Goal: Task Accomplishment & Management: Manage account settings

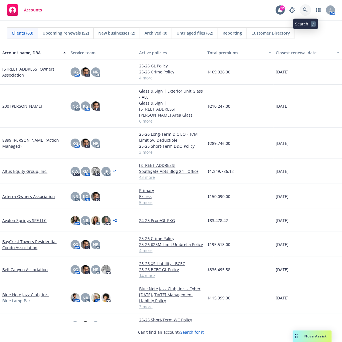
click at [309, 11] on link at bounding box center [304, 9] width 11 height 11
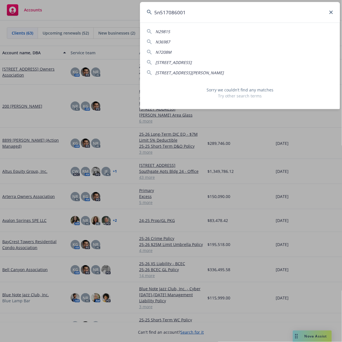
drag, startPoint x: 202, startPoint y: 14, endPoint x: 138, endPoint y: 12, distance: 64.6
click at [138, 12] on div "5n517086001 N29815 N36987 N7208M 1011 N BAY FRONT, NEWPORT BEACH, CA 92662-1136…" at bounding box center [171, 171] width 342 height 342
paste input "N"
type input "5N517086001"
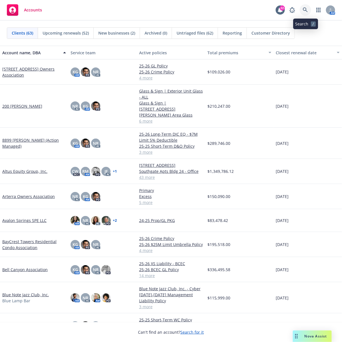
click at [303, 9] on icon at bounding box center [305, 9] width 5 height 5
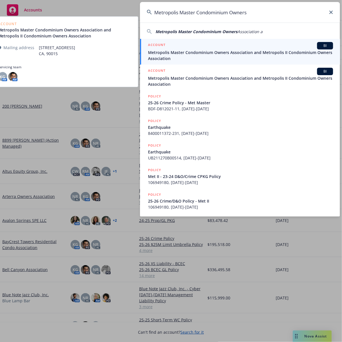
type input "Metropolis Master Condominium Owners"
click at [245, 52] on span "Metropolis Master Condominium Owners Association and Metropolis II Condominium …" at bounding box center [240, 55] width 185 height 12
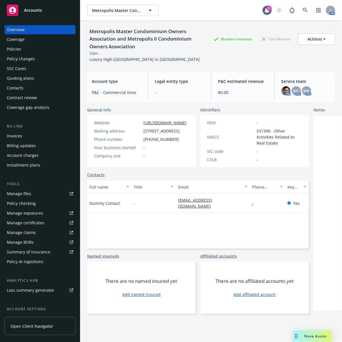
click at [13, 49] on div "Policies" at bounding box center [14, 49] width 14 height 9
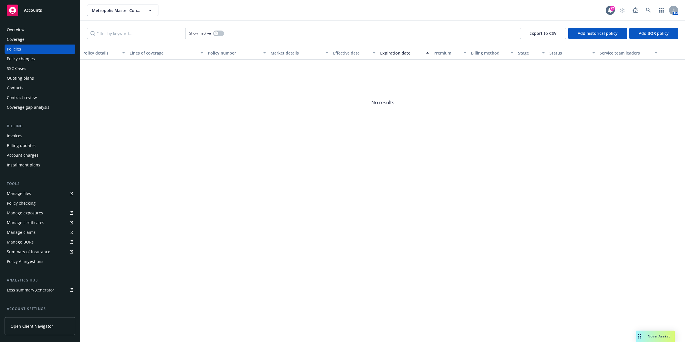
click at [22, 59] on div "Policy changes" at bounding box center [21, 58] width 28 height 9
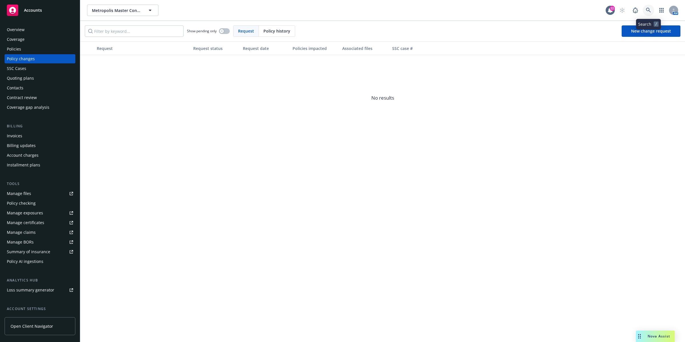
click at [341, 11] on icon at bounding box center [648, 10] width 5 height 5
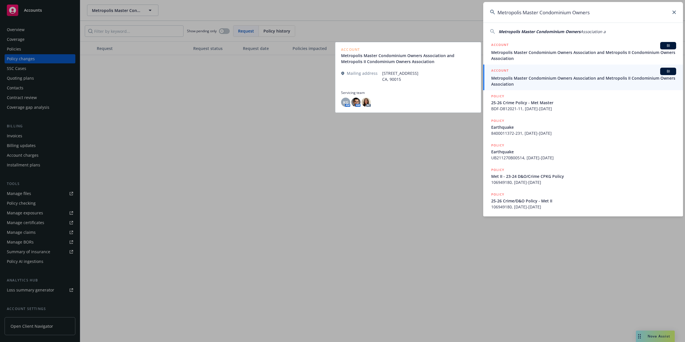
type input "Metropolis Master Condominium Owners"
click at [341, 78] on span "Metropolis Master Condominium Owners Association and Metropolis II Condominium …" at bounding box center [583, 81] width 185 height 12
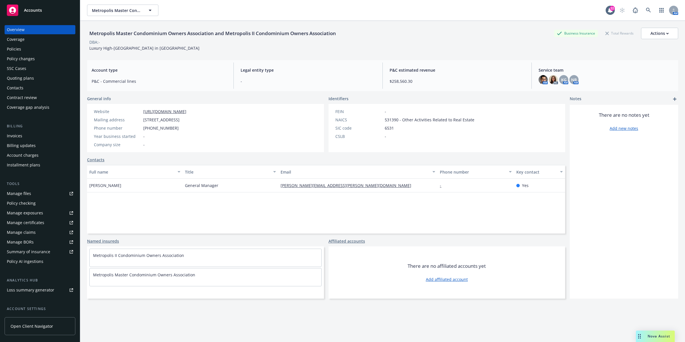
click at [10, 50] on div "Policies" at bounding box center [14, 49] width 14 height 9
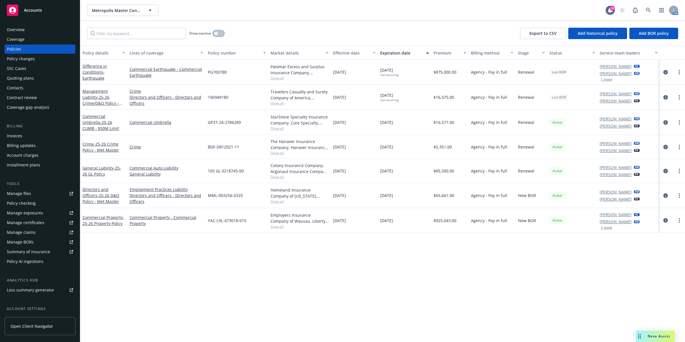
click at [222, 34] on button "button" at bounding box center [218, 34] width 11 height 6
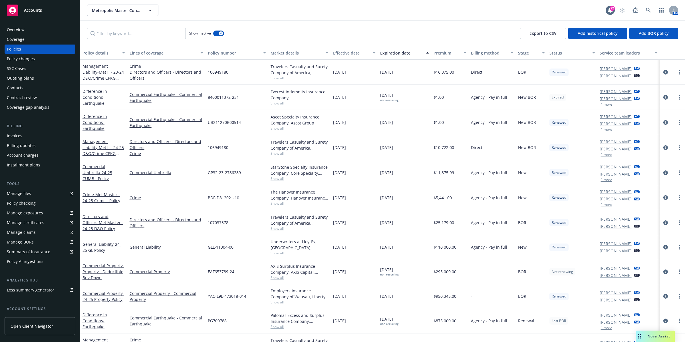
click at [341, 50] on div "Effective date" at bounding box center [351, 53] width 36 height 6
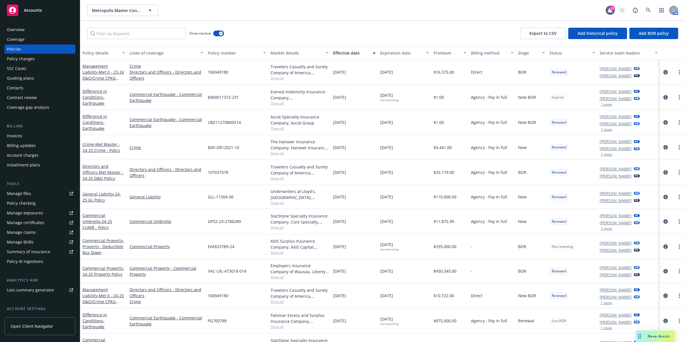
click at [275, 78] on span "Show all" at bounding box center [300, 78] width 58 height 5
click at [341, 33] on div "Show inactive Export to CSV Add historical policy Add BOR policy" at bounding box center [382, 33] width 605 height 25
click at [341, 11] on icon at bounding box center [648, 10] width 5 height 5
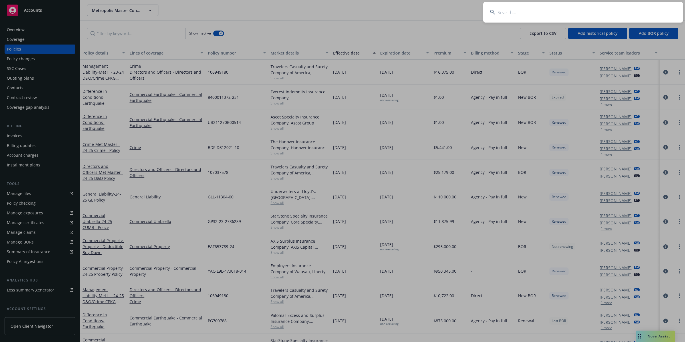
click at [341, 13] on input at bounding box center [583, 12] width 200 height 21
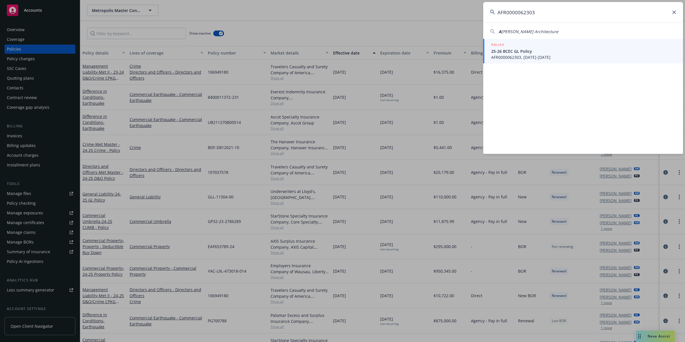
type input "AFR0000062303"
click at [341, 55] on span "AFR0000062303, 04/28/2025-04/28/2026" at bounding box center [583, 57] width 185 height 6
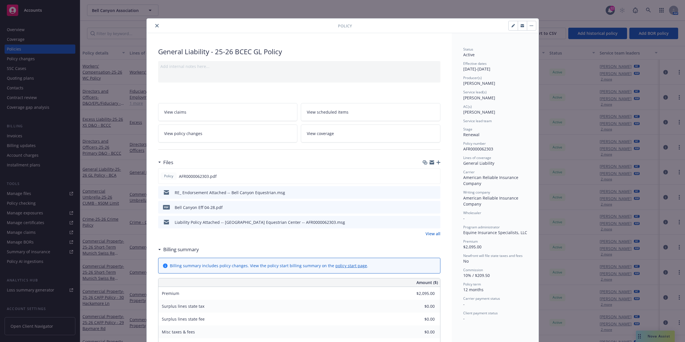
click at [242, 137] on link "View policy changes" at bounding box center [228, 133] width 140 height 18
click at [341, 27] on icon "button" at bounding box center [512, 25] width 3 height 3
select select "RENEWAL"
select select "12"
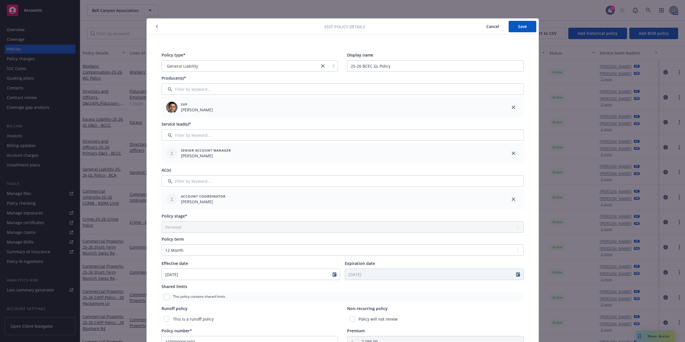
click at [341, 27] on span "Cancel" at bounding box center [492, 26] width 13 height 5
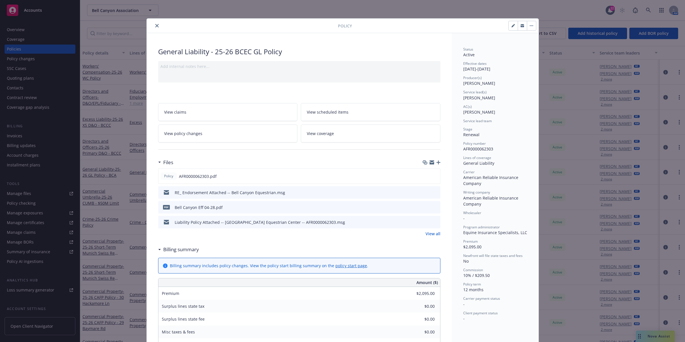
click at [227, 114] on link "View claims" at bounding box center [228, 112] width 140 height 18
click at [531, 27] on button "button" at bounding box center [531, 25] width 9 height 9
